Goal: Task Accomplishment & Management: Use online tool/utility

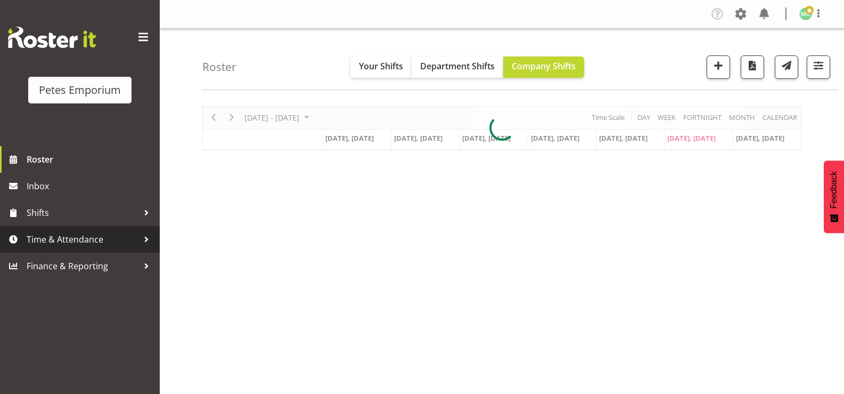
click at [40, 238] on span "Time & Attendance" at bounding box center [83, 239] width 112 height 16
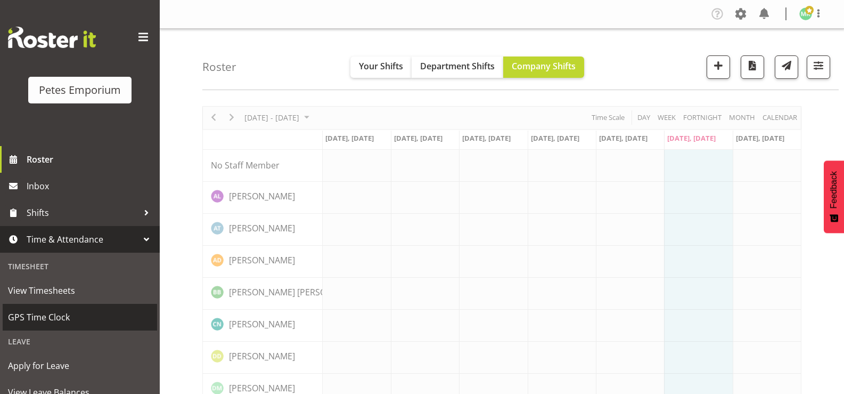
click at [57, 311] on span "GPS Time Clock" at bounding box center [80, 317] width 144 height 16
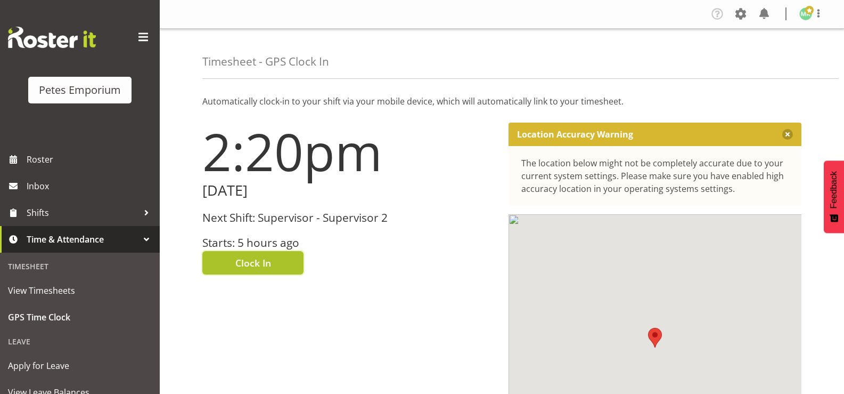
click at [283, 257] on button "Clock In" at bounding box center [252, 262] width 101 height 23
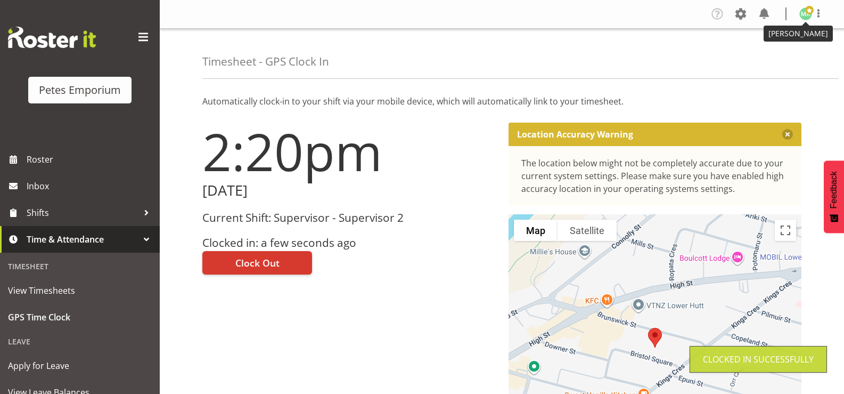
click at [804, 16] on img at bounding box center [806, 13] width 13 height 13
click at [759, 52] on link "Log Out" at bounding box center [774, 55] width 102 height 19
